Goal: Task Accomplishment & Management: Manage account settings

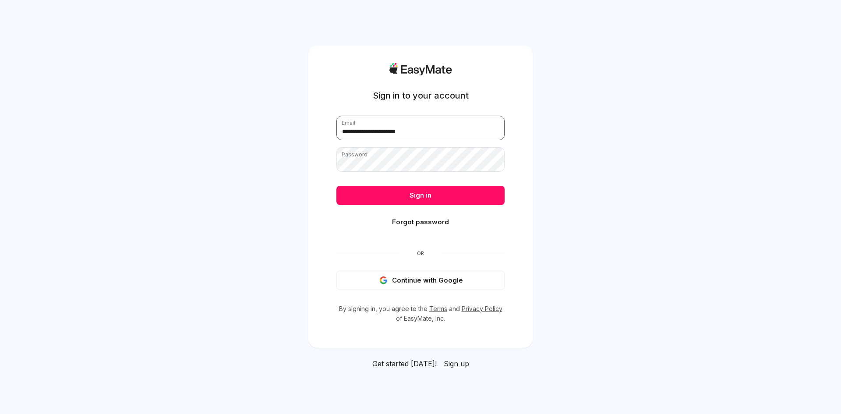
click at [437, 134] on input "**********" at bounding box center [420, 128] width 168 height 25
type input "**********"
click at [407, 199] on button "Sign in" at bounding box center [420, 195] width 168 height 19
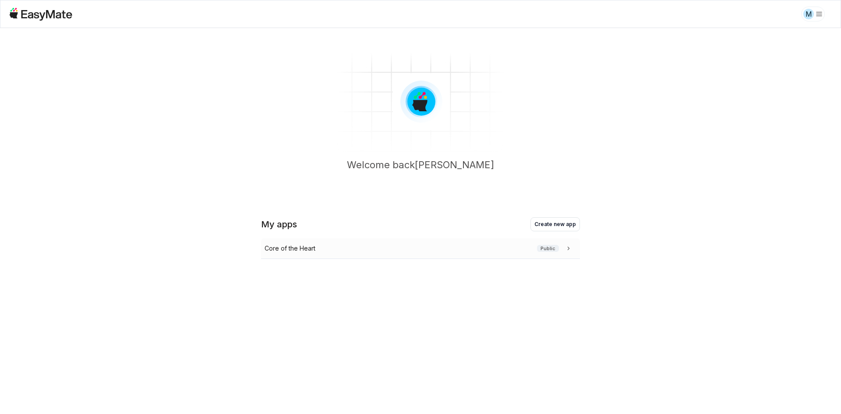
click at [272, 248] on p "Core of the Heart" at bounding box center [290, 249] width 51 height 10
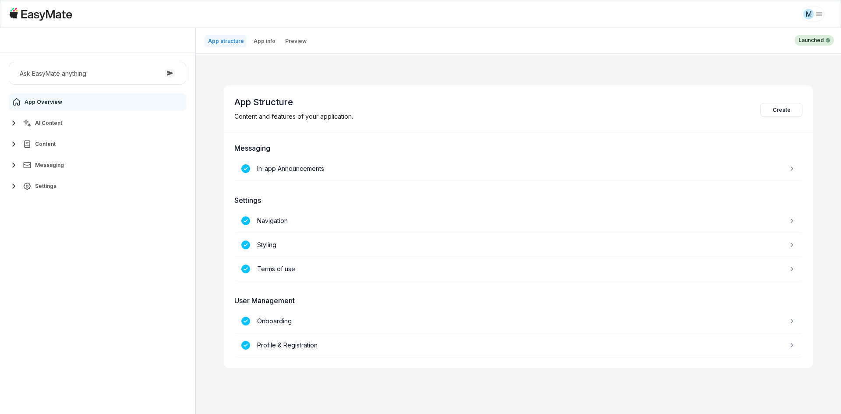
click at [56, 184] on span "Settings" at bounding box center [45, 186] width 21 height 7
click at [76, 283] on link "Users 4346" at bounding box center [103, 278] width 164 height 18
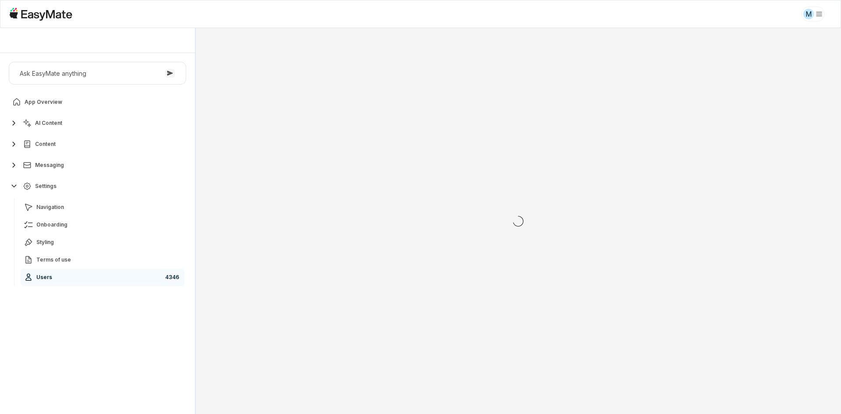
click at [80, 333] on div "Ask EasyMate anything App Overview AI Content Content Messaging Settings Naviga…" at bounding box center [97, 233] width 195 height 361
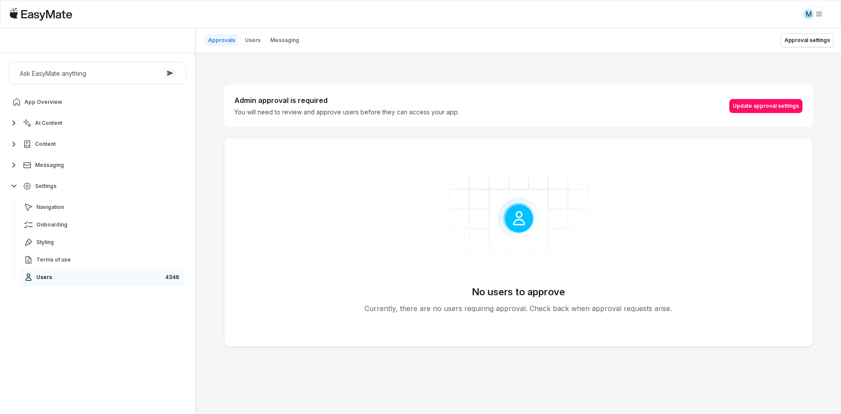
click at [226, 114] on section "Admin approval is required You will need to review and approve users before the…" at bounding box center [518, 106] width 589 height 42
click at [246, 37] on p "Users" at bounding box center [253, 40] width 16 height 7
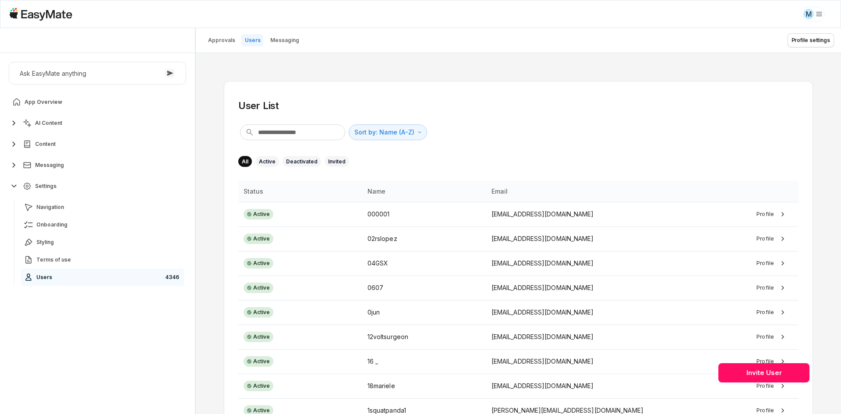
type textarea "*"
click at [593, 29] on header "Approvals Users Messaging Profile settings" at bounding box center [518, 40] width 645 height 25
